Goal: Task Accomplishment & Management: Manage account settings

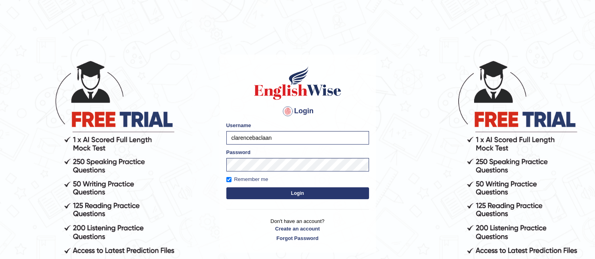
click at [267, 195] on button "Login" at bounding box center [297, 193] width 143 height 12
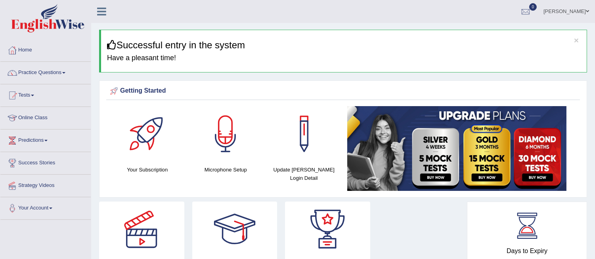
click at [566, 8] on link "[PERSON_NAME]" at bounding box center [565, 10] width 57 height 21
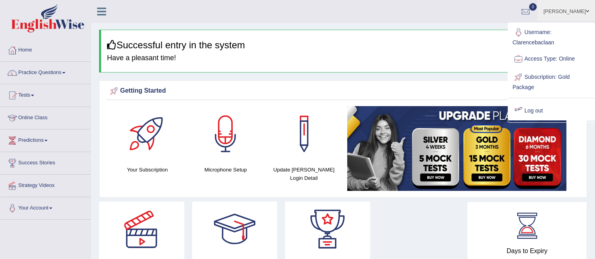
click at [538, 112] on link "Log out" at bounding box center [551, 111] width 86 height 18
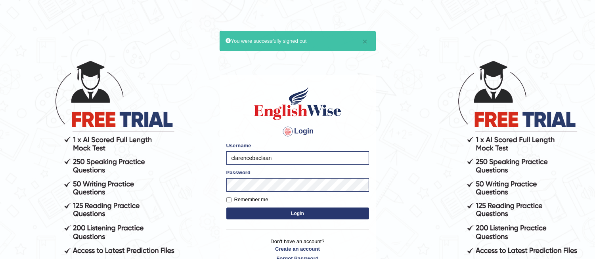
click at [308, 215] on button "Login" at bounding box center [297, 214] width 143 height 12
